Goal: Information Seeking & Learning: Understand process/instructions

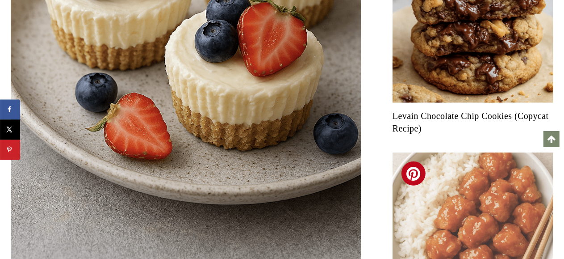
scroll to position [581, 0]
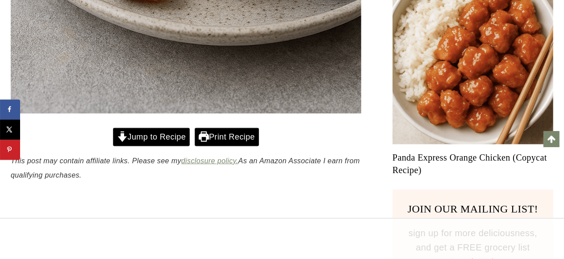
click at [158, 143] on link "Jump to Recipe" at bounding box center [151, 137] width 77 height 18
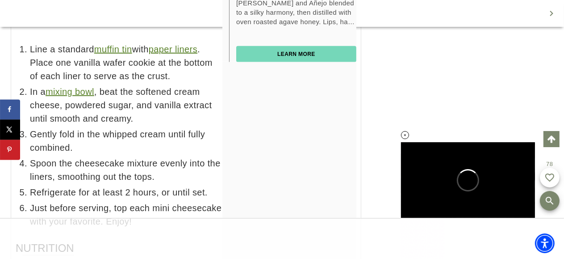
scroll to position [6229, 0]
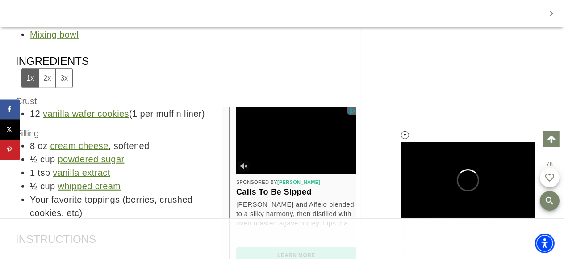
click at [61, 87] on button "3x" at bounding box center [63, 78] width 17 height 18
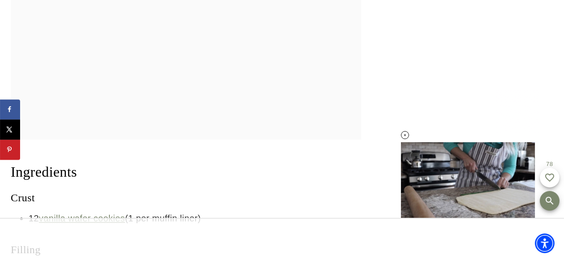
scroll to position [22, 0]
